Goal: Task Accomplishment & Management: Manage account settings

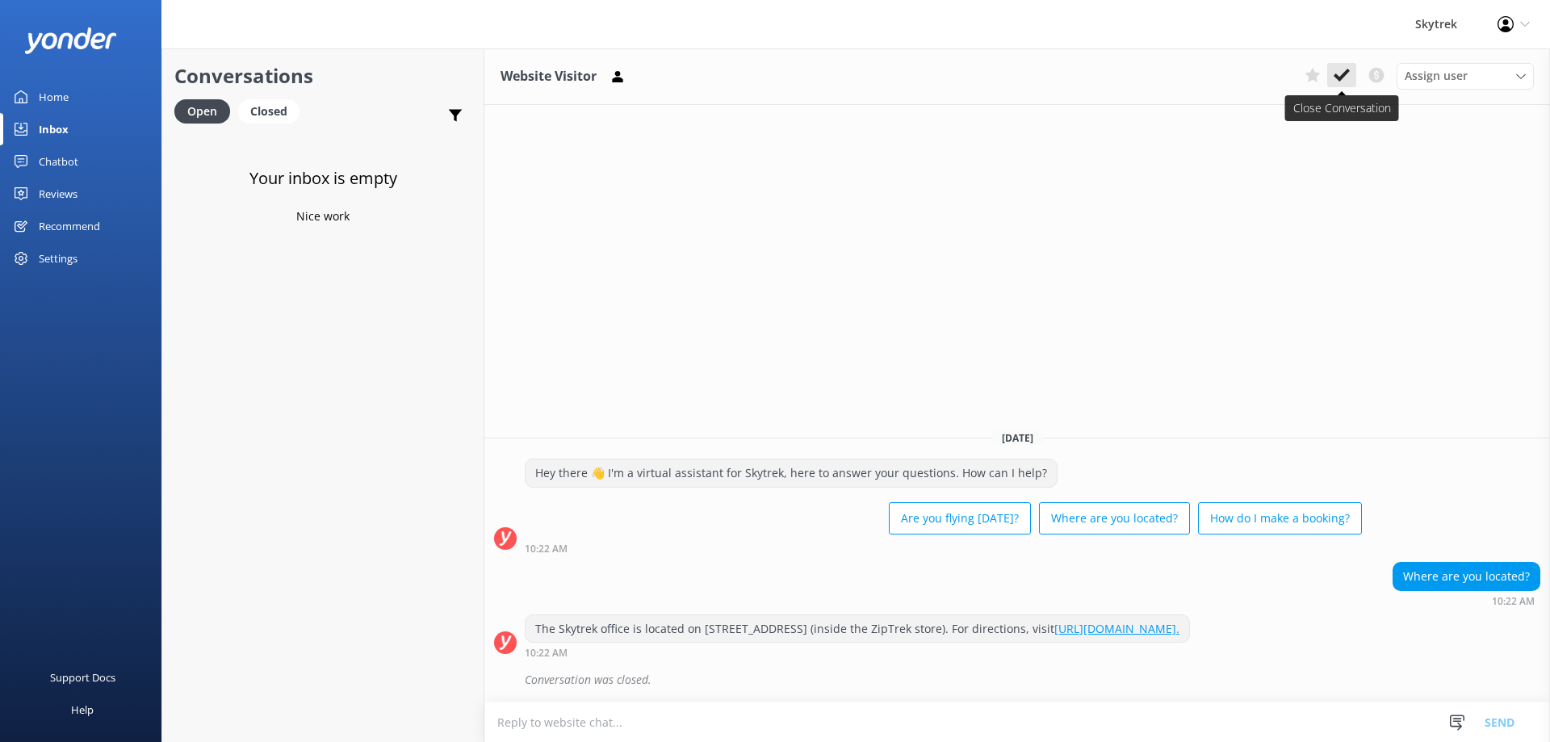
click at [1345, 77] on icon at bounding box center [1341, 75] width 16 height 16
